Goal: Find specific page/section: Find specific page/section

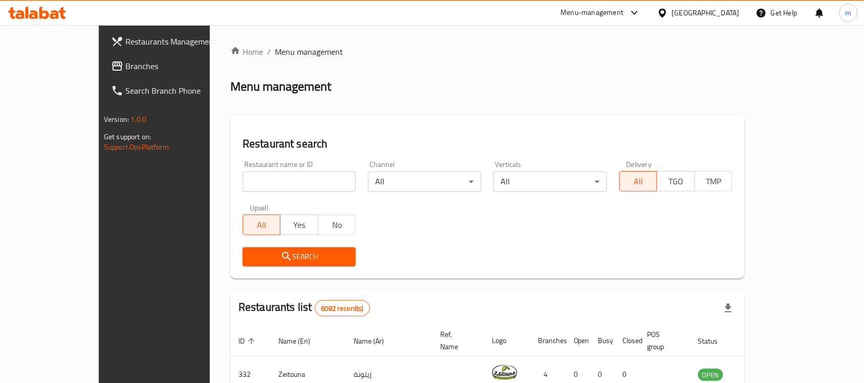
click at [668, 12] on icon at bounding box center [662, 13] width 11 height 11
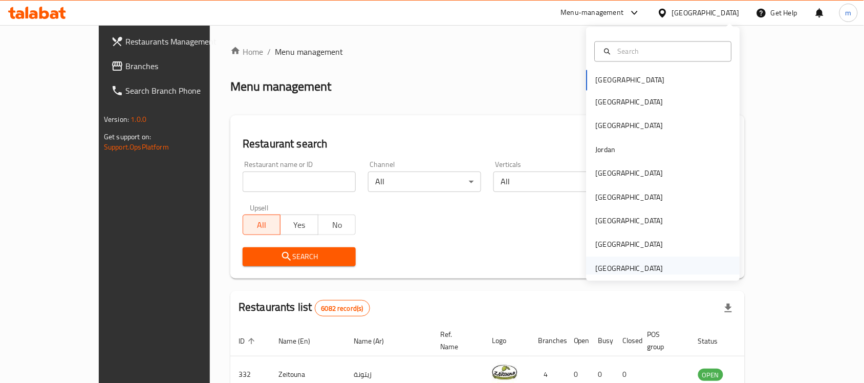
click at [615, 269] on div "[GEOGRAPHIC_DATA]" at bounding box center [629, 267] width 68 height 11
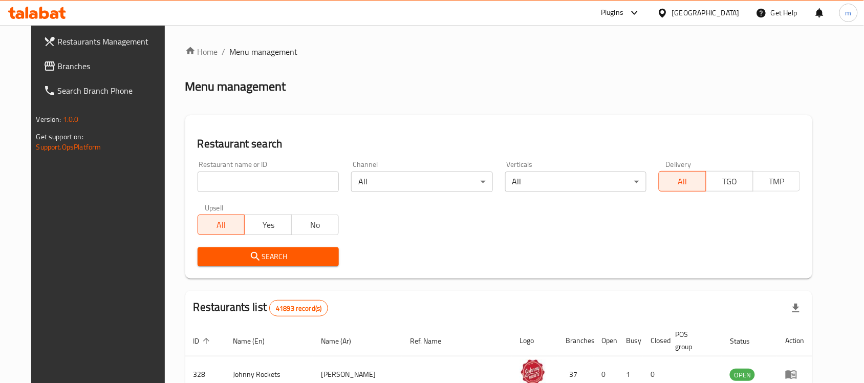
click at [623, 15] on div "Plugins" at bounding box center [612, 13] width 23 height 12
click at [551, 71] on div "Global Quality Control Center" at bounding box center [542, 68] width 90 height 11
